Goal: Task Accomplishment & Management: Manage account settings

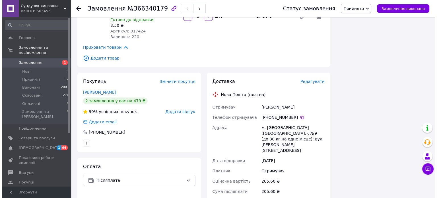
scroll to position [398, 0]
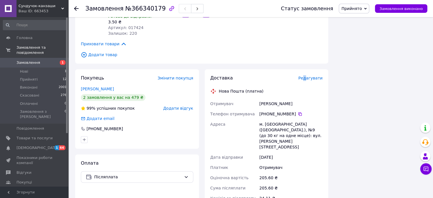
click at [308, 78] on span "Редагувати" at bounding box center [310, 78] width 24 height 5
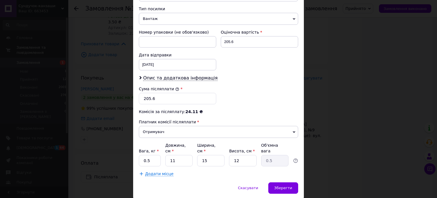
scroll to position [228, 0]
click at [161, 58] on div "[DATE] < 2025 > < Октябрь > Пн Вт Ср Чт Пт Сб Вс 29 30 1 2 3 4 5 6 7 8 9 10 11 …" at bounding box center [177, 63] width 77 height 11
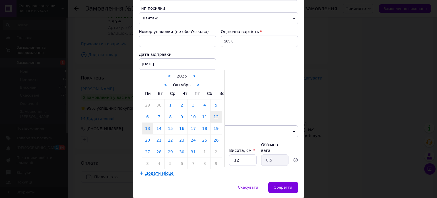
click at [146, 123] on link "13" at bounding box center [147, 128] width 11 height 11
type input "[DATE]"
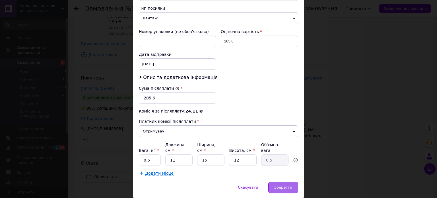
click at [281, 185] on span "Зберегти" at bounding box center [283, 187] width 18 height 4
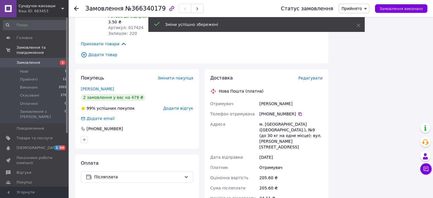
click at [314, 77] on span "Редагувати" at bounding box center [310, 78] width 24 height 5
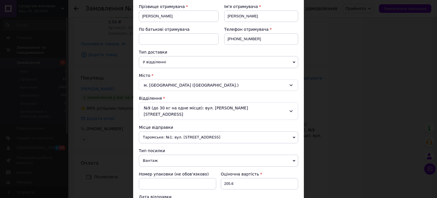
scroll to position [114, 0]
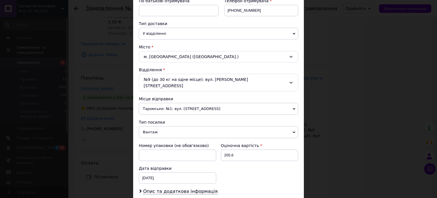
click at [172, 126] on span "Вантаж" at bounding box center [218, 132] width 159 height 12
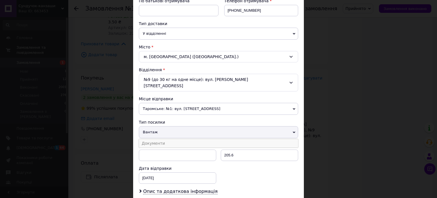
click at [164, 139] on li "Документи" at bounding box center [218, 143] width 159 height 9
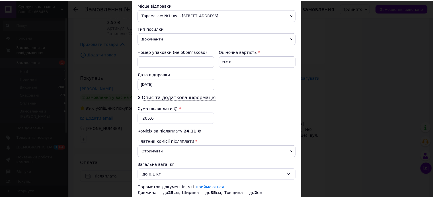
scroll to position [240, 0]
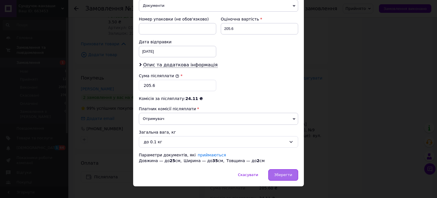
click at [282, 170] on div "Зберегти" at bounding box center [283, 174] width 30 height 11
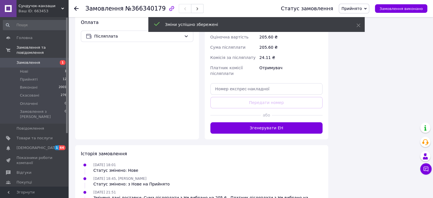
scroll to position [541, 0]
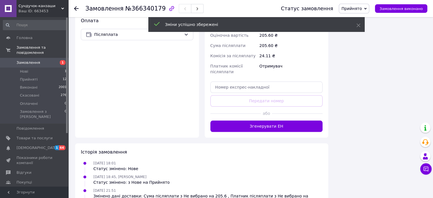
drag, startPoint x: 258, startPoint y: 115, endPoint x: 188, endPoint y: 105, distance: 71.0
click at [258, 120] on button "Згенерувати ЕН" at bounding box center [266, 125] width 112 height 11
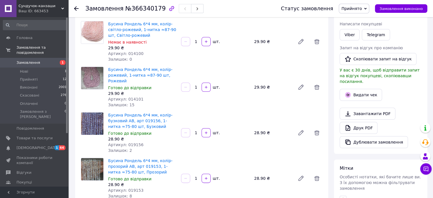
scroll to position [85, 0]
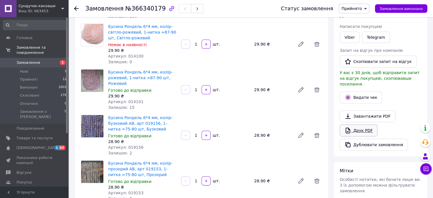
click at [355, 124] on link "Друк PDF" at bounding box center [358, 130] width 38 height 12
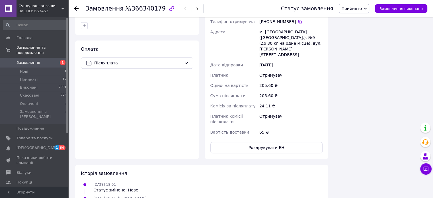
scroll to position [427, 0]
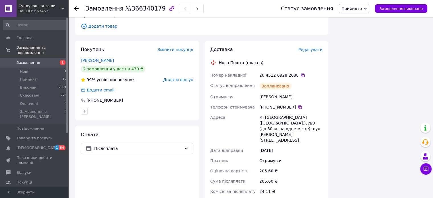
click at [298, 106] on icon at bounding box center [299, 106] width 3 height 3
click at [72, 75] on div "Покупець Змінити покупця [PERSON_NAME] 2 замовлення у вас на 479 ₴ 99% успішних…" at bounding box center [136, 142] width 129 height 203
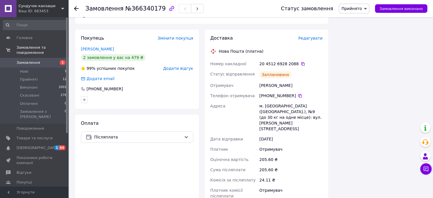
scroll to position [455, 0]
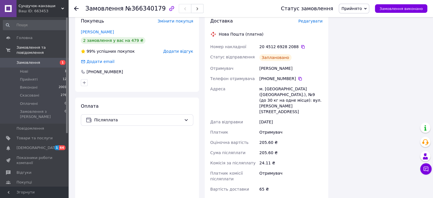
drag, startPoint x: 280, startPoint y: 111, endPoint x: 210, endPoint y: 47, distance: 94.9
click at [210, 47] on div "Номер накладної 20 4512 6928 2088   Статус відправлення Заплановано Отримувач […" at bounding box center [266, 118] width 115 height 153
copy div "Номер накладної 20 4512 6928 2088   Статус відправлення Заплановано Отримувач […"
click at [73, 75] on div "Покупець Змінити покупця [PERSON_NAME] 2 замовлення у вас на 479 ₴ 99% успішних…" at bounding box center [136, 113] width 129 height 203
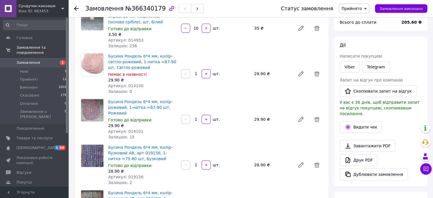
scroll to position [0, 0]
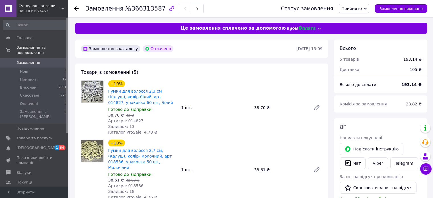
scroll to position [228, 0]
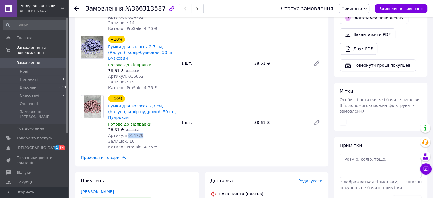
drag, startPoint x: 141, startPoint y: 114, endPoint x: 125, endPoint y: 114, distance: 16.2
click at [125, 133] on div "Артикул: 014779" at bounding box center [142, 136] width 68 height 6
copy span "014779"
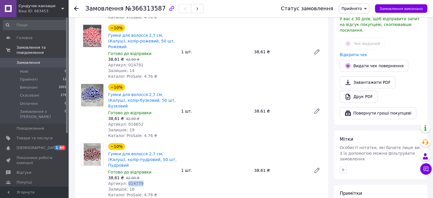
scroll to position [171, 0]
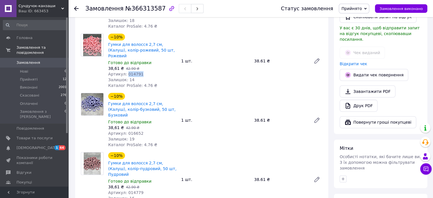
drag, startPoint x: 139, startPoint y: 63, endPoint x: 125, endPoint y: 64, distance: 14.0
click at [125, 71] on div "Артикул: 014791" at bounding box center [142, 74] width 68 height 6
copy span "014791"
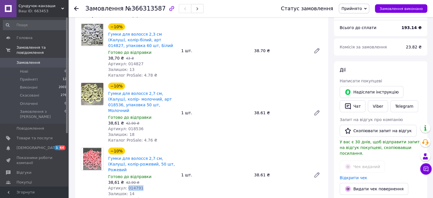
scroll to position [28, 0]
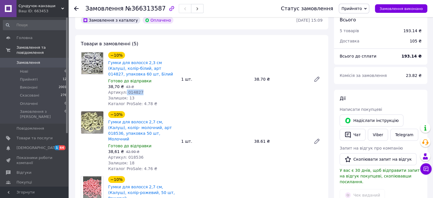
drag, startPoint x: 141, startPoint y: 91, endPoint x: 124, endPoint y: 92, distance: 17.4
click at [124, 92] on div "Артикул: 014827" at bounding box center [142, 92] width 68 height 6
copy span "014827"
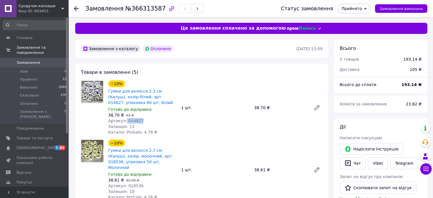
scroll to position [0, 0]
